Goal: Check status: Check status

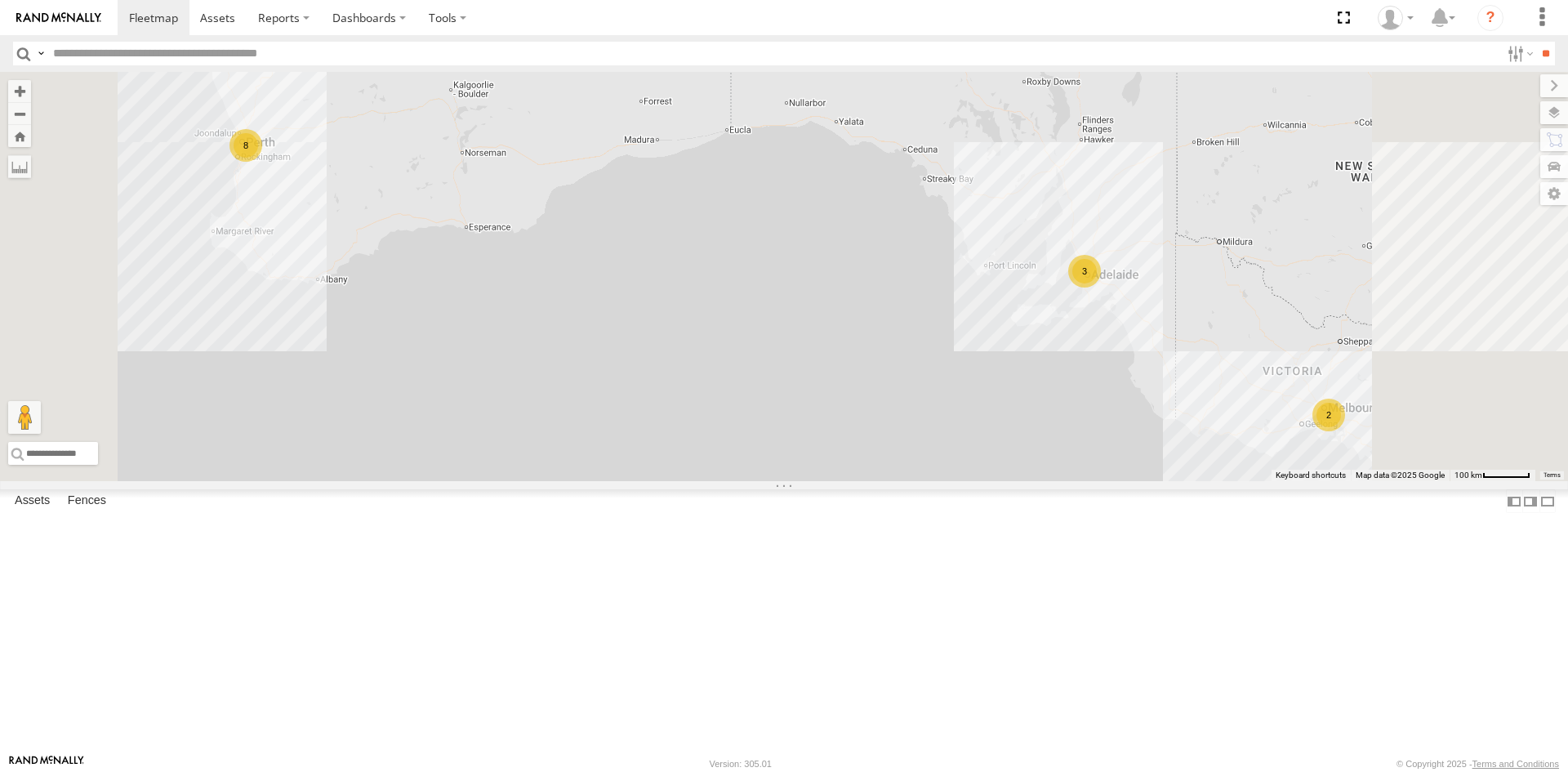
click at [0, 0] on div "[PERSON_NAME] (new)Tech 1IJX358" at bounding box center [0, 0] width 0 height 0
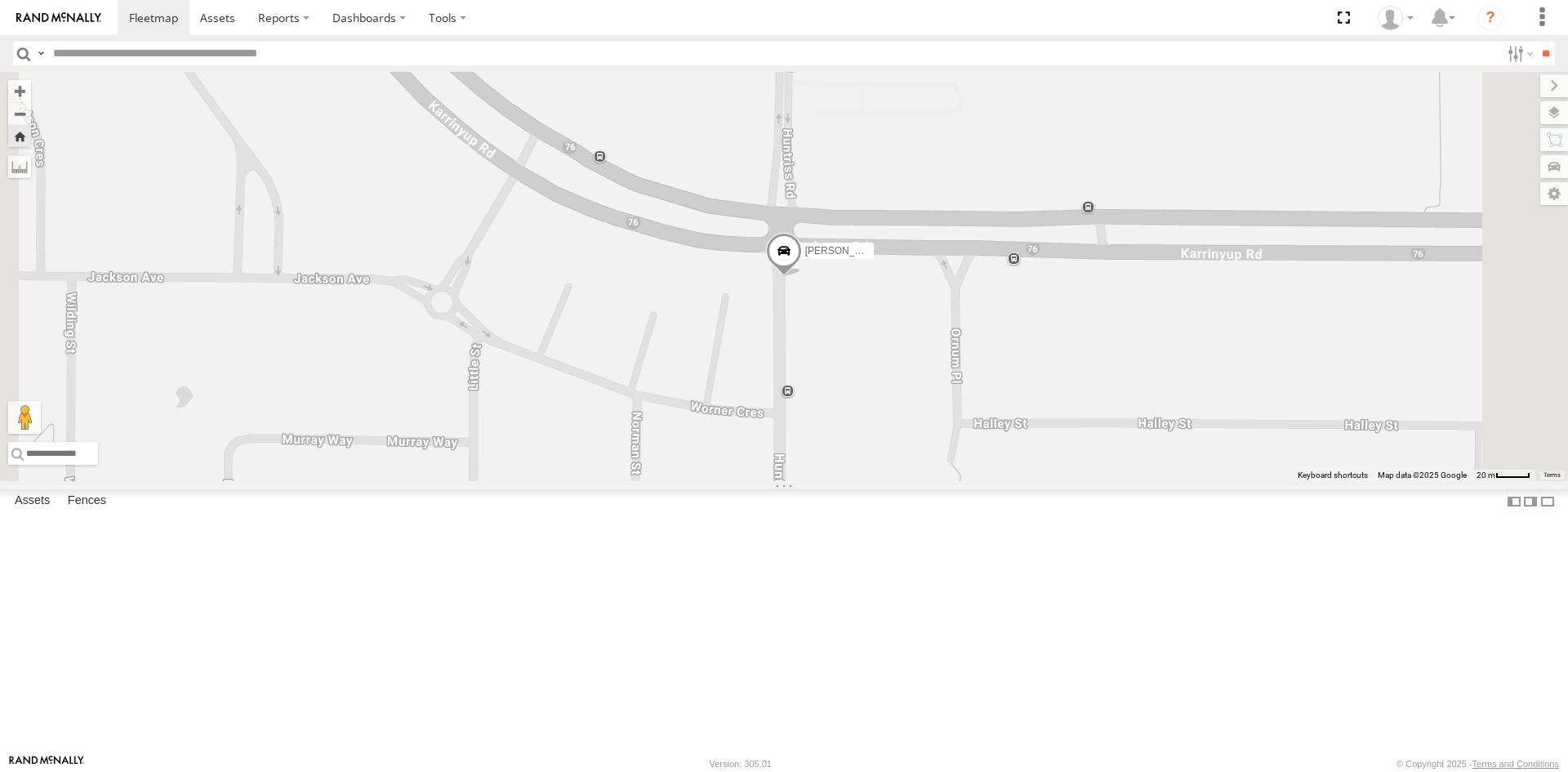
click at [0, 0] on link at bounding box center [0, 0] width 0 height 0
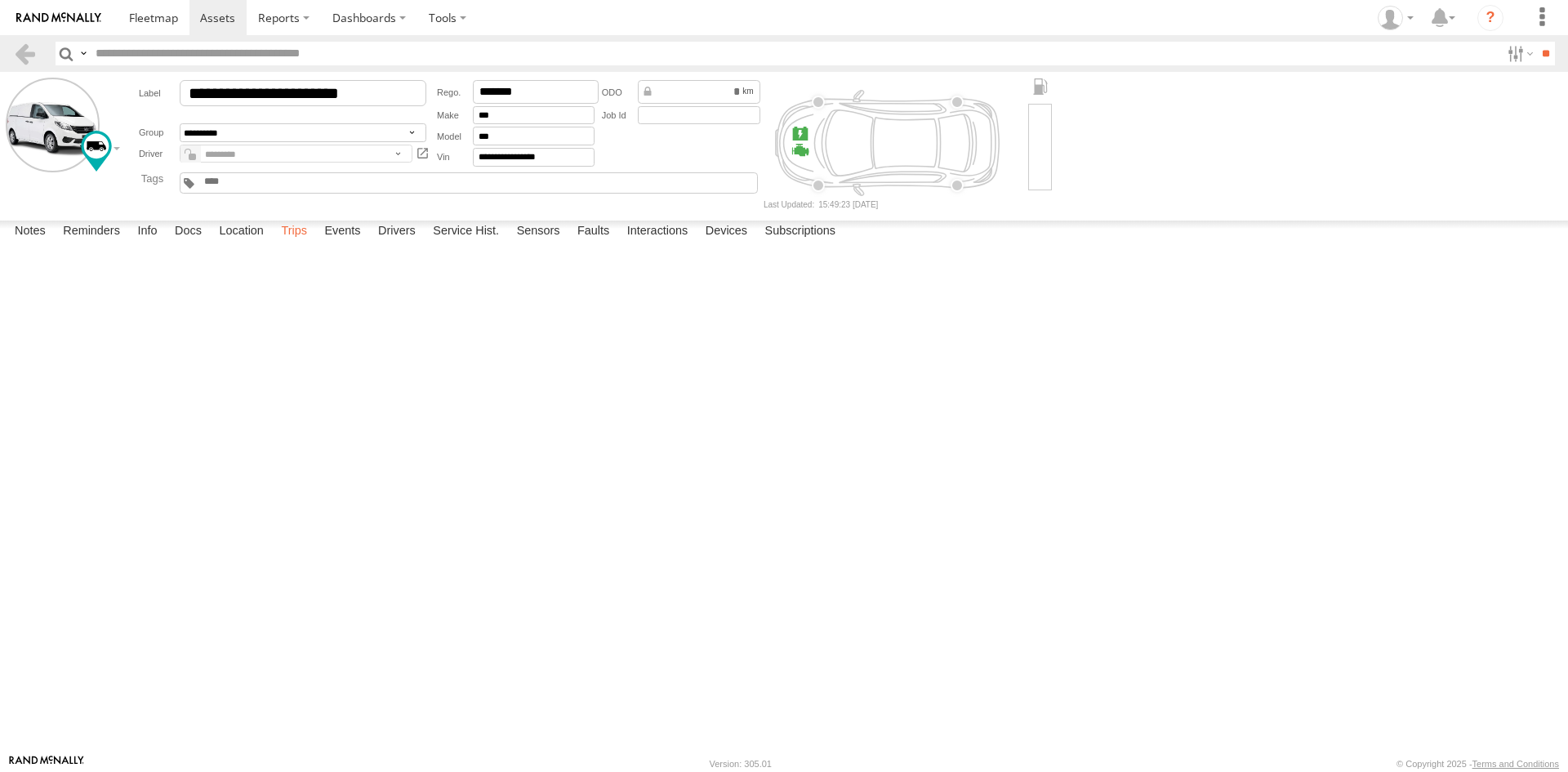
click at [288, 244] on label "Trips" at bounding box center [294, 232] width 43 height 23
click at [1503, 54] on label at bounding box center [1518, 54] width 35 height 24
click at [73, 14] on img at bounding box center [58, 17] width 85 height 11
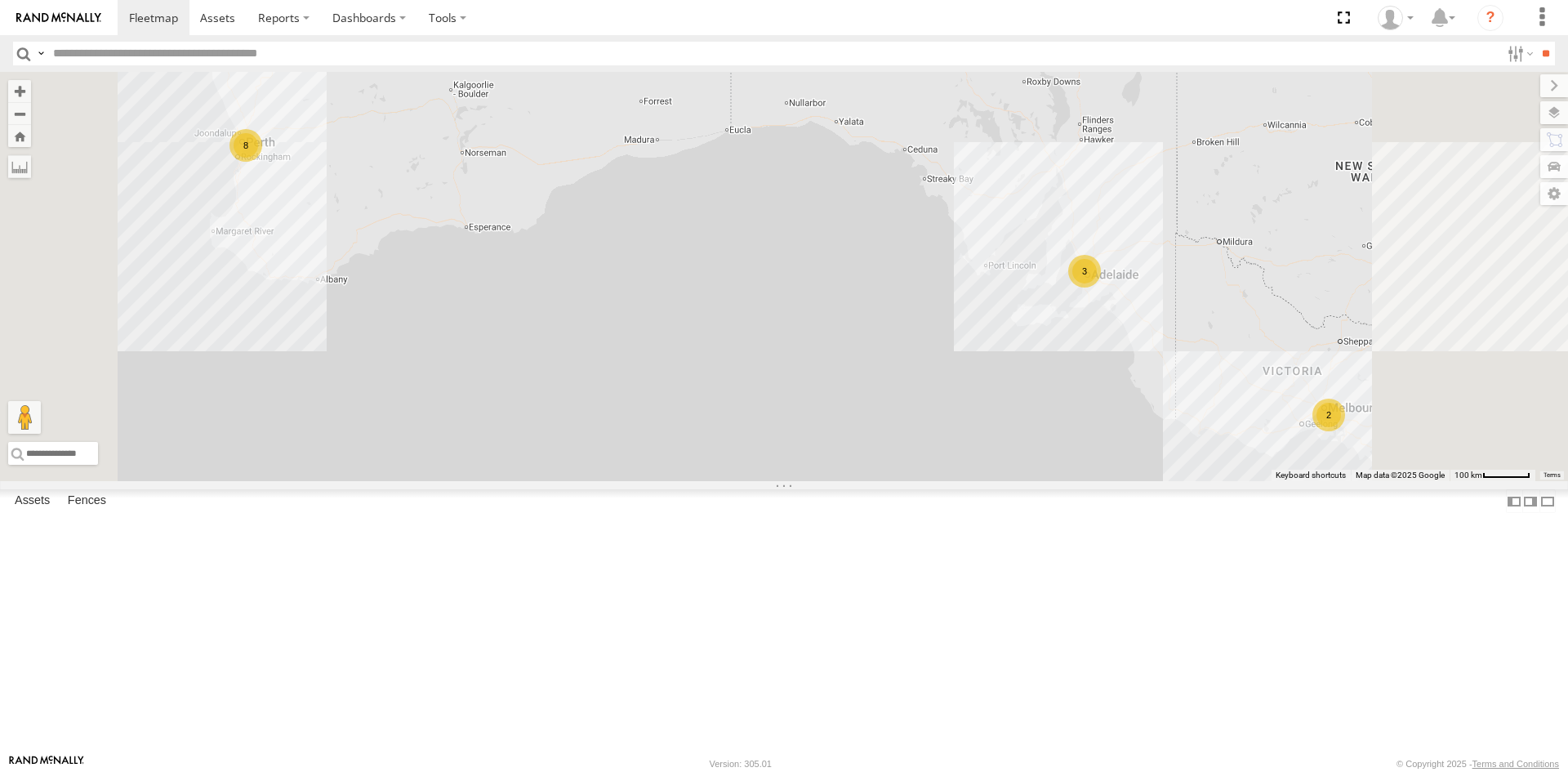
click at [0, 0] on div "Dario Tech 1INY100" at bounding box center [0, 0] width 0 height 0
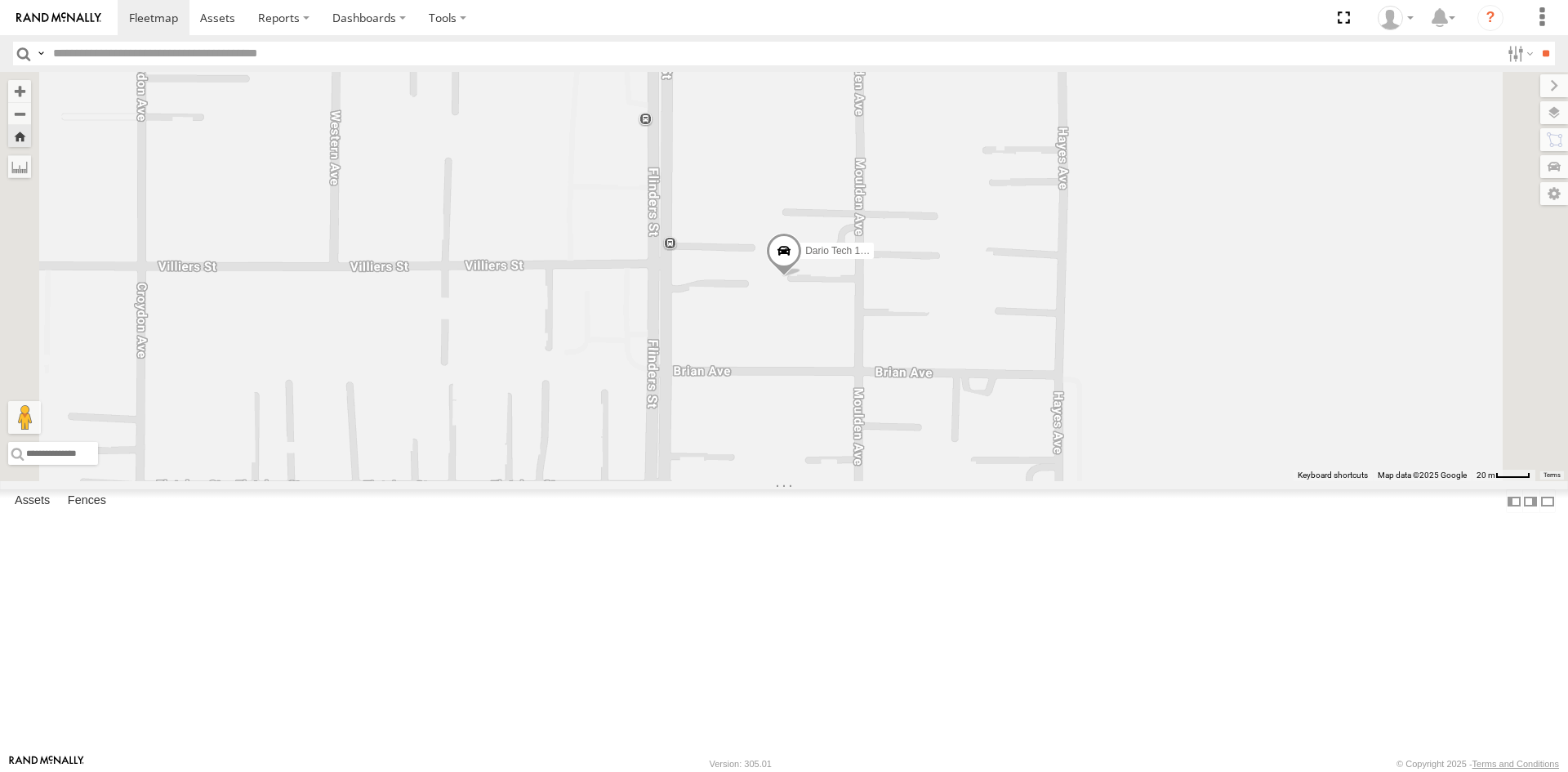
click at [0, 0] on span at bounding box center [0, 0] width 0 height 0
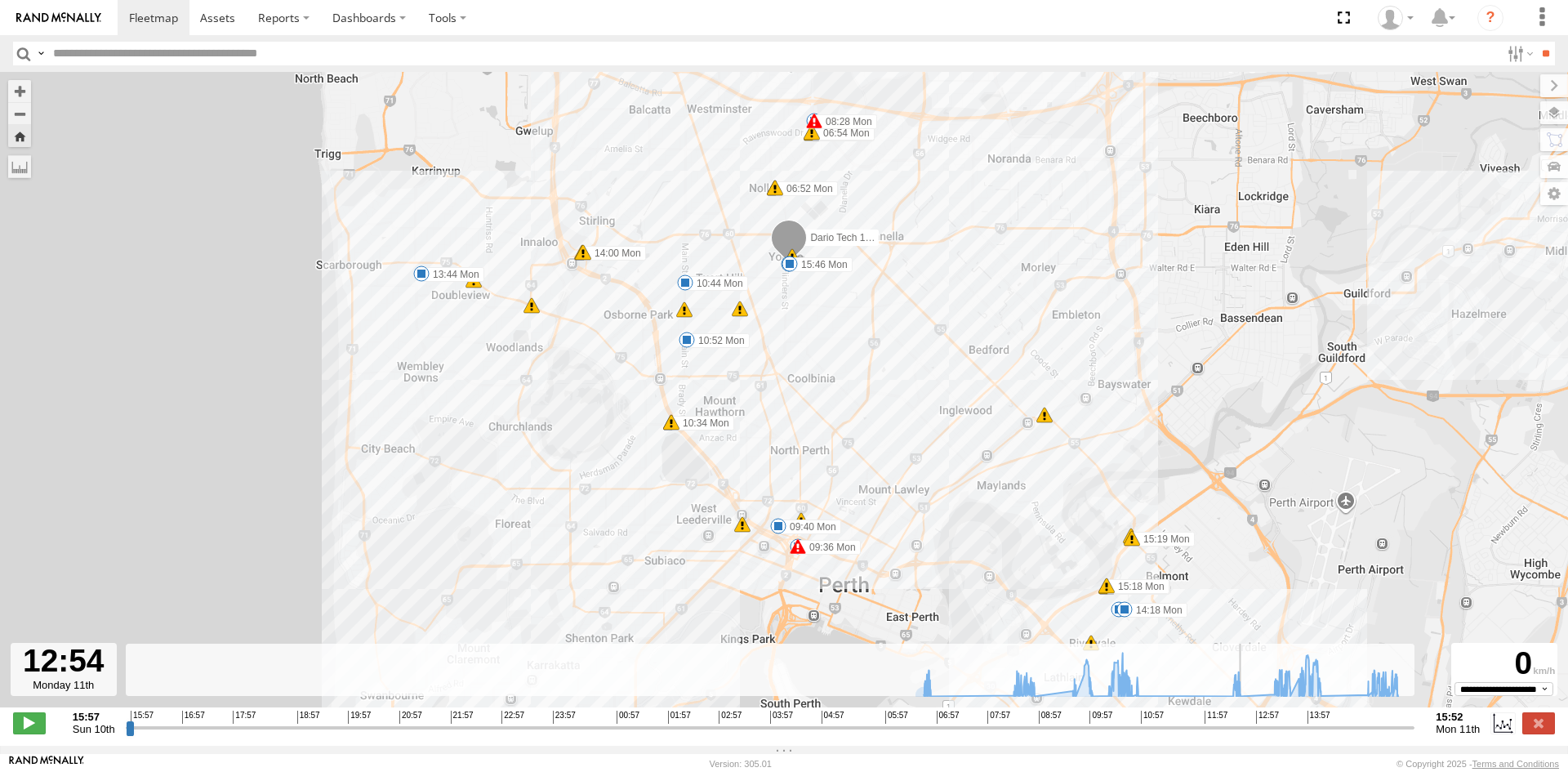
drag, startPoint x: 917, startPoint y: 734, endPoint x: 1252, endPoint y: 727, distance: 335.1
click at [1252, 727] on input "range" at bounding box center [770, 728] width 1289 height 15
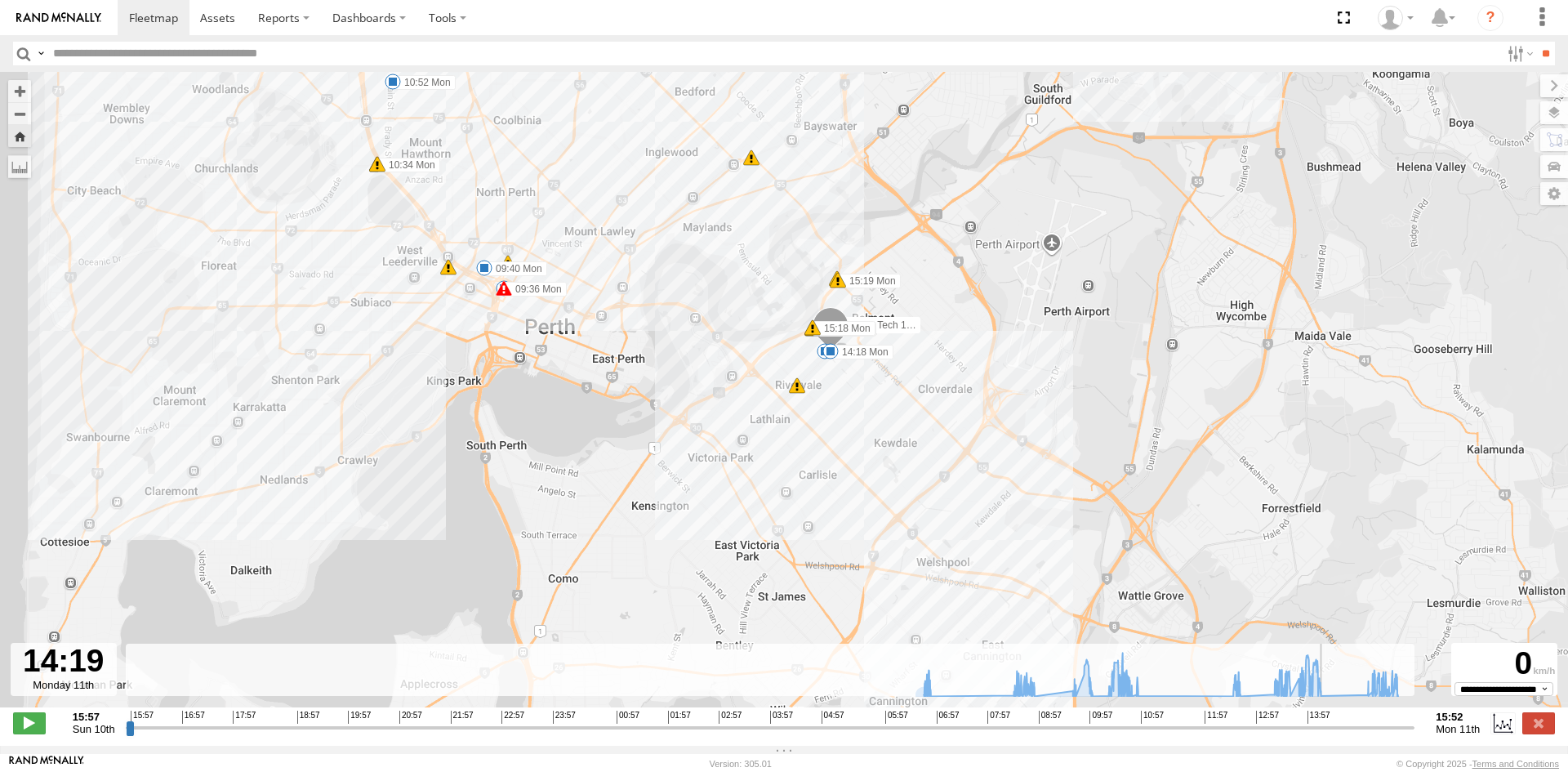
drag, startPoint x: 1254, startPoint y: 739, endPoint x: 1328, endPoint y: 727, distance: 75.0
type input "**********"
click at [1328, 727] on input "range" at bounding box center [770, 728] width 1289 height 15
click at [50, 19] on img at bounding box center [58, 17] width 85 height 11
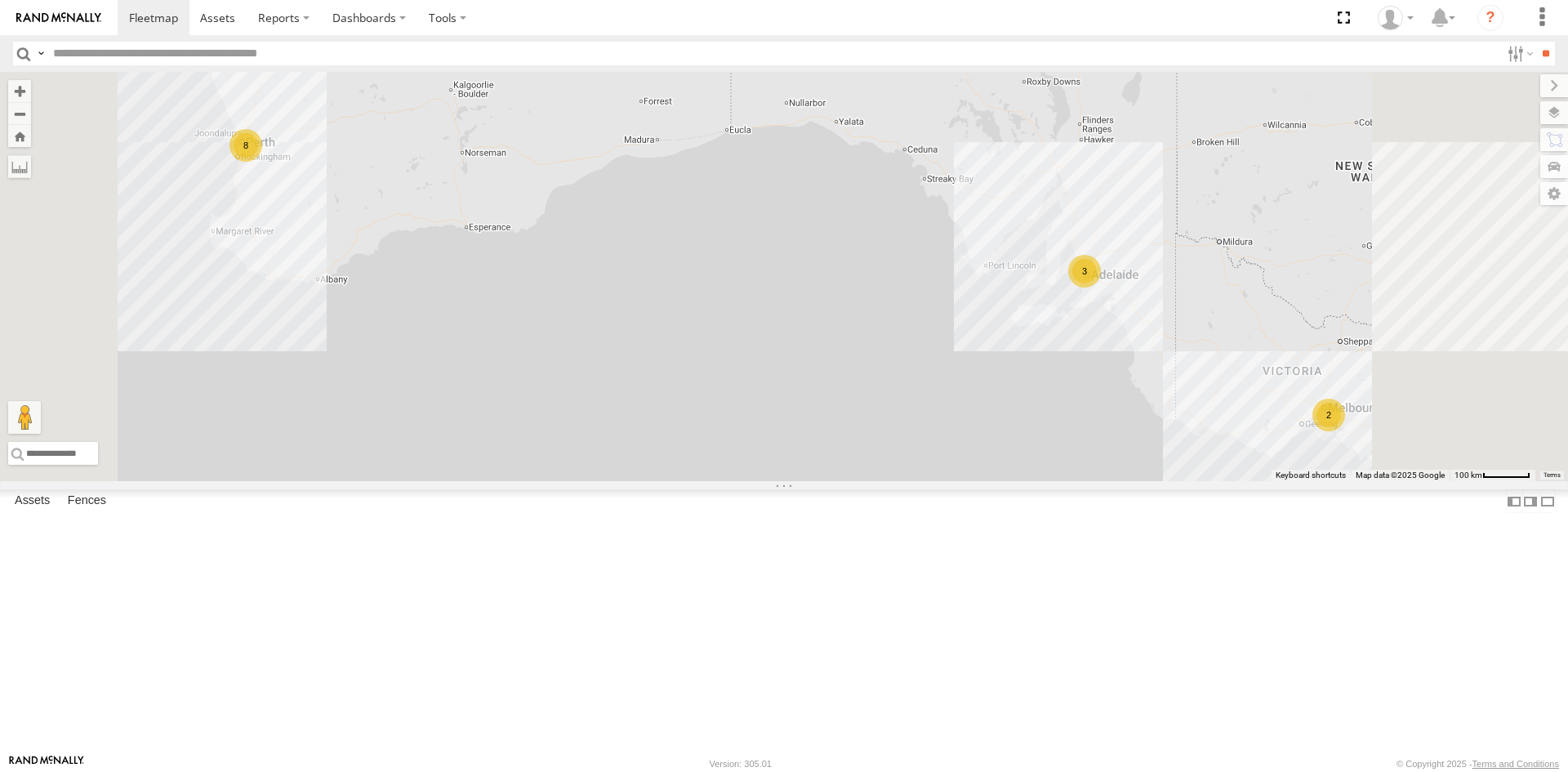
click at [0, 0] on span at bounding box center [0, 0] width 0 height 0
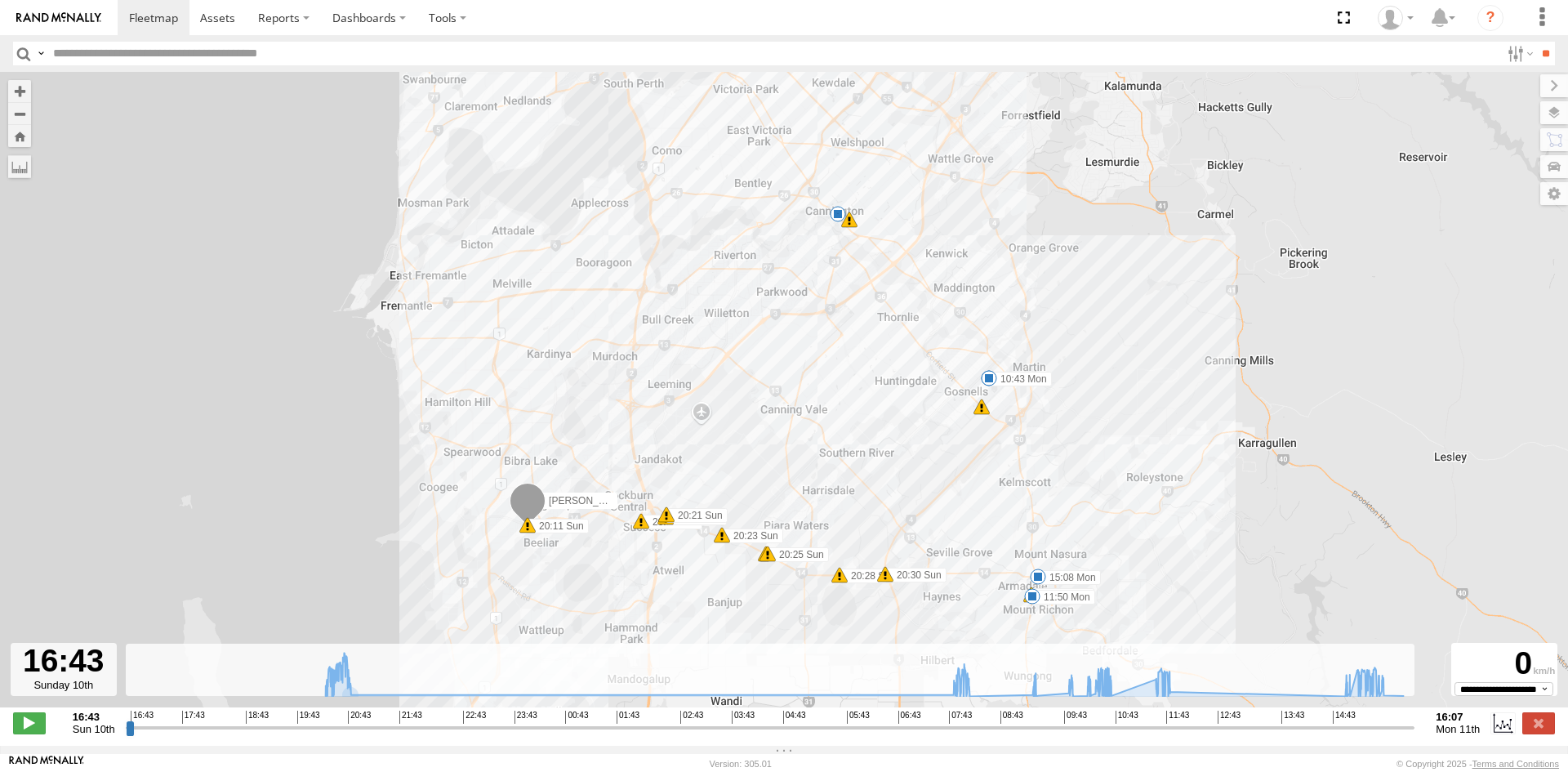
click at [937, 734] on input "range" at bounding box center [770, 728] width 1289 height 15
drag, startPoint x: 939, startPoint y: 738, endPoint x: 1407, endPoint y: 722, distance: 468.3
type input "**********"
click at [1407, 722] on input "range" at bounding box center [770, 728] width 1289 height 15
